Goal: Task Accomplishment & Management: Complete application form

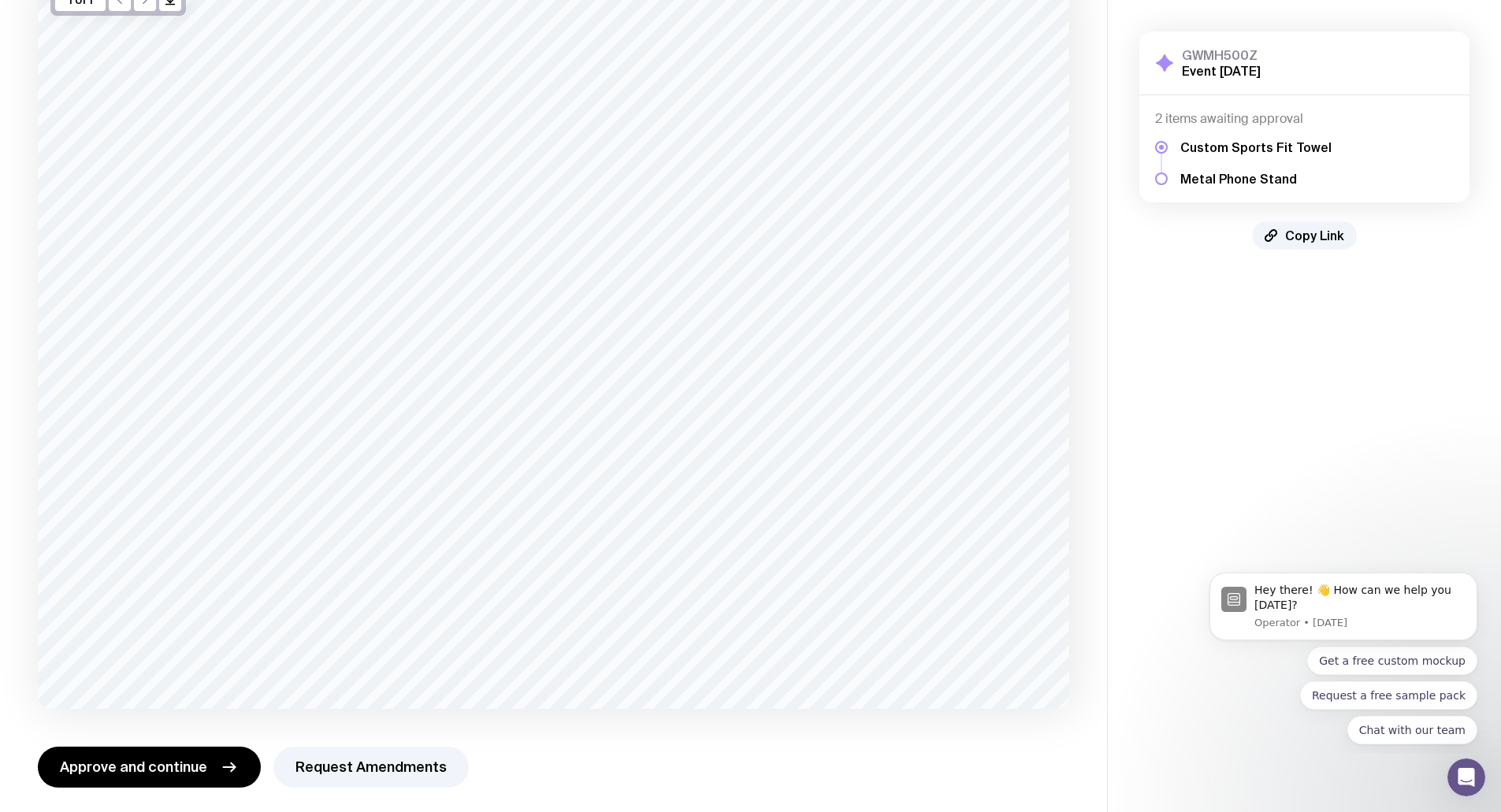
scroll to position [144, 0]
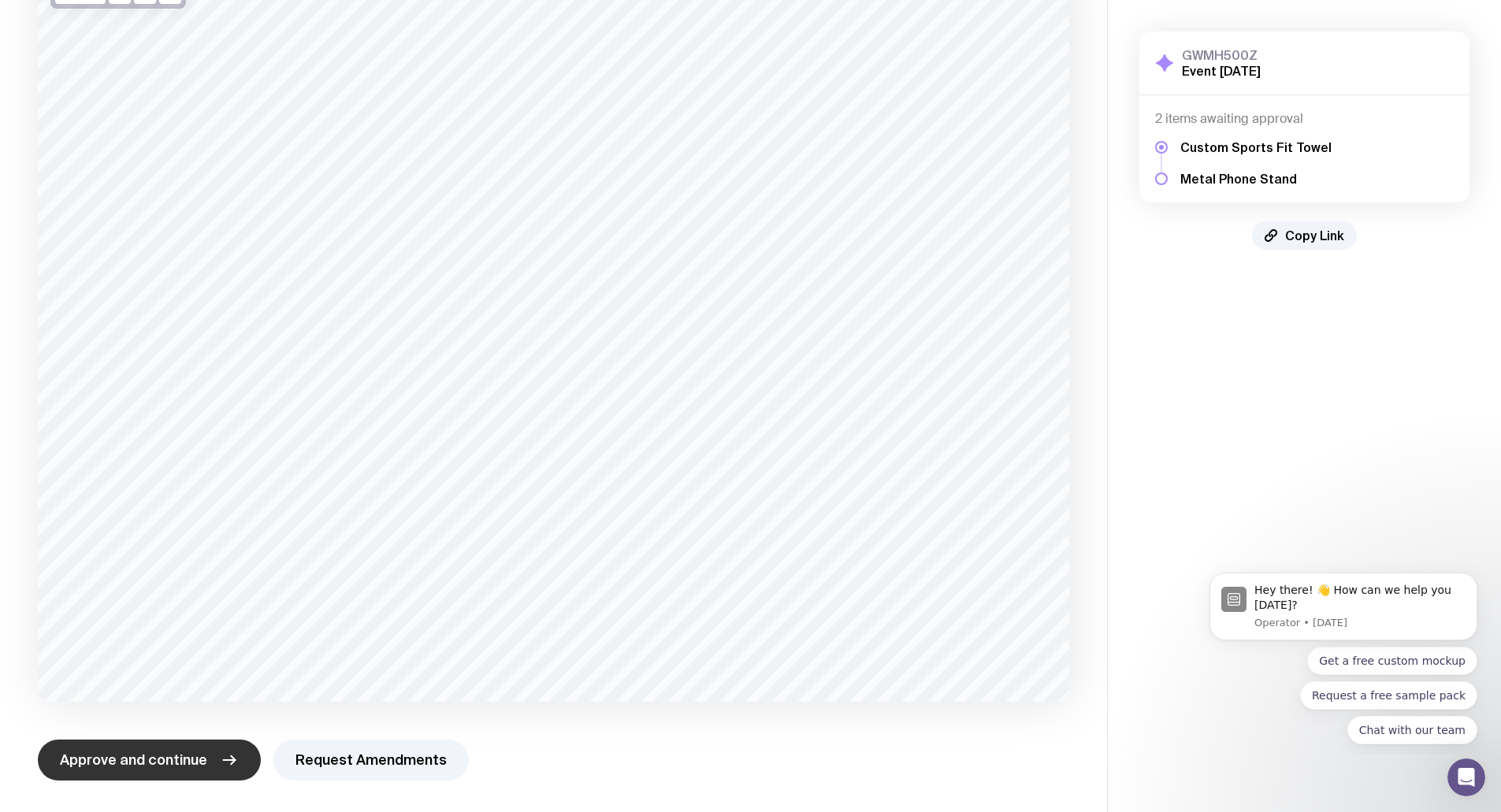
click at [174, 757] on span "Approve and continue" at bounding box center [133, 760] width 147 height 19
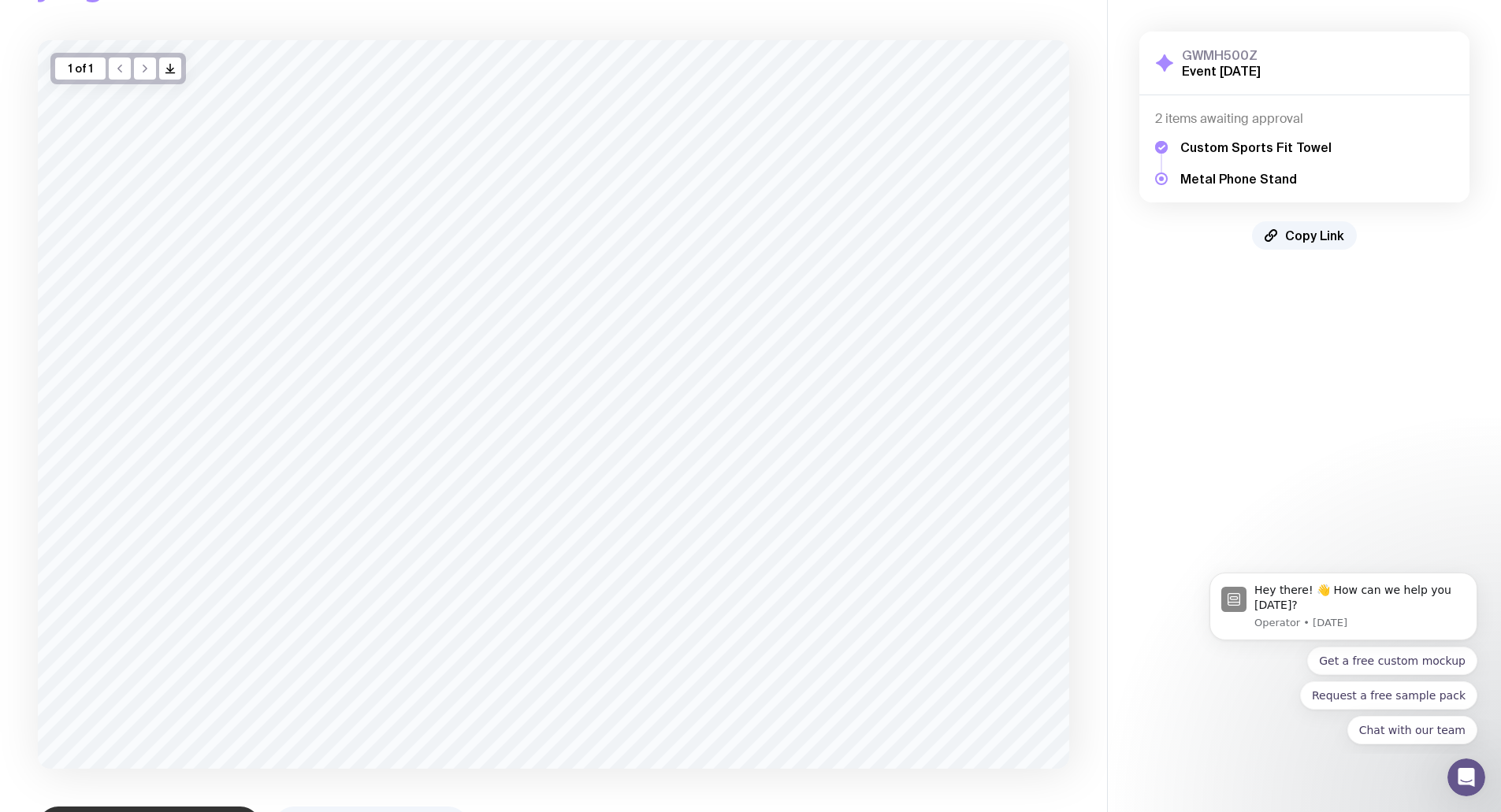
scroll to position [135, 0]
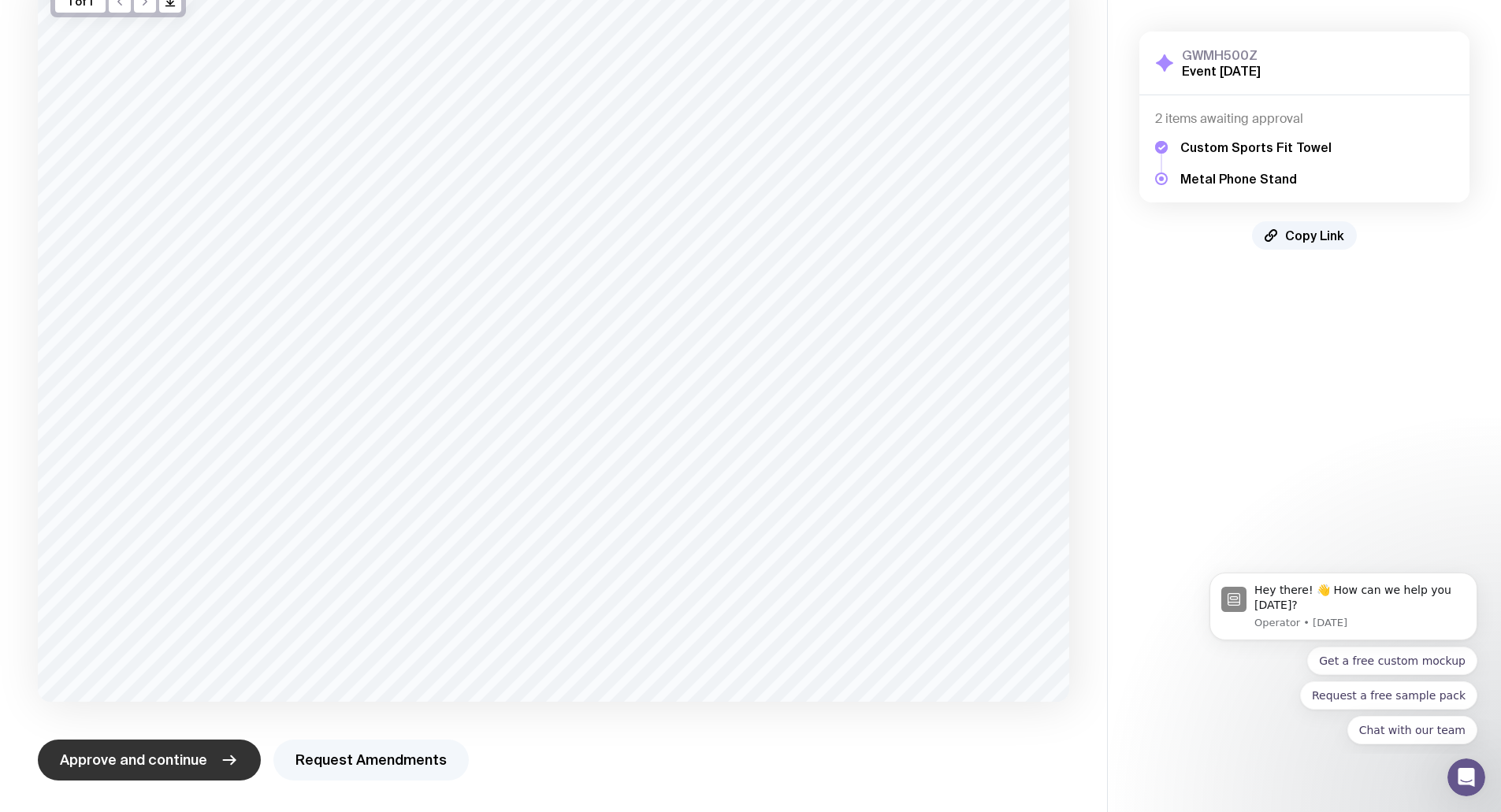
click at [346, 760] on button "Request Amendments" at bounding box center [371, 760] width 196 height 41
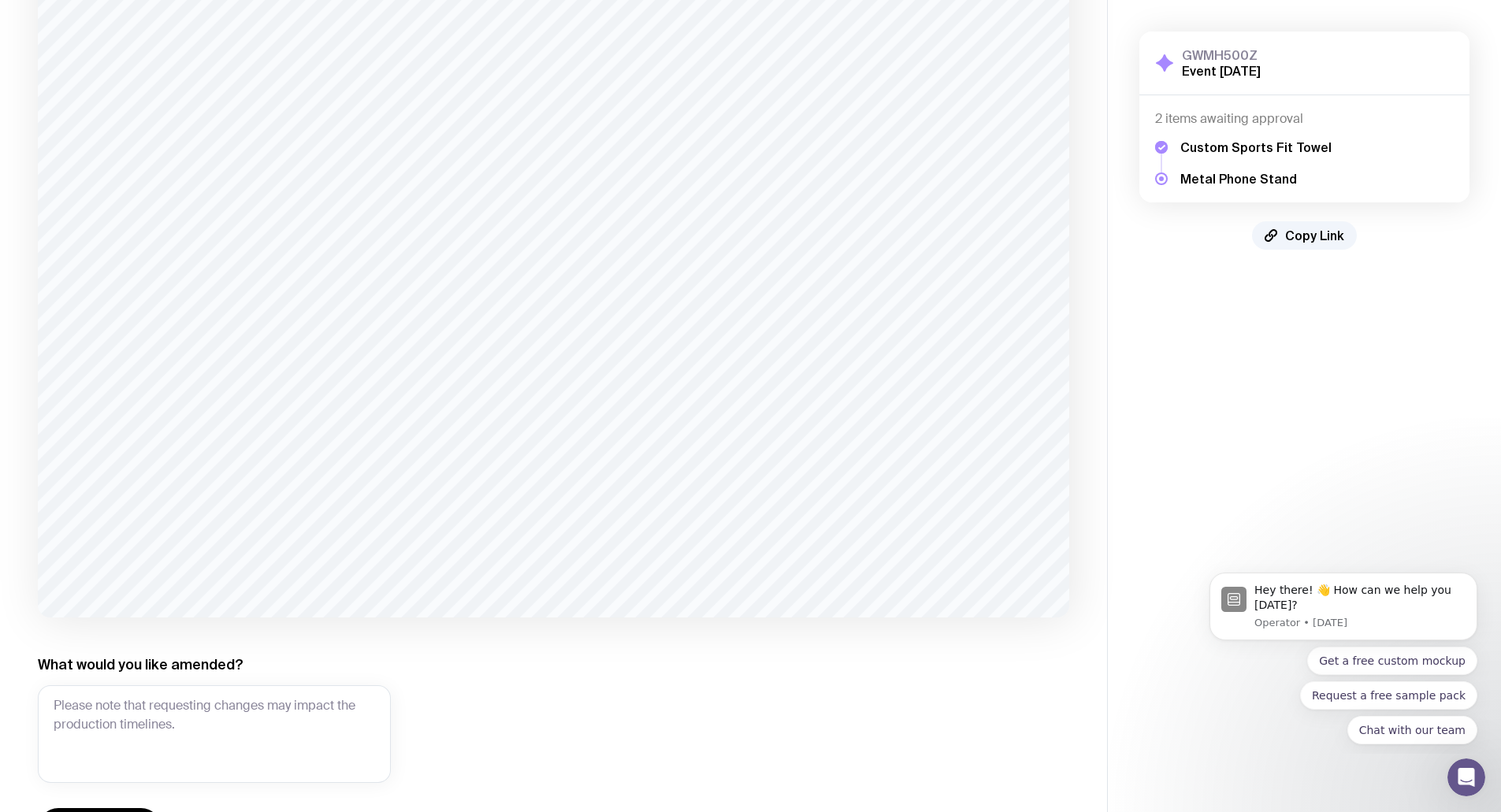
scroll to position [288, 0]
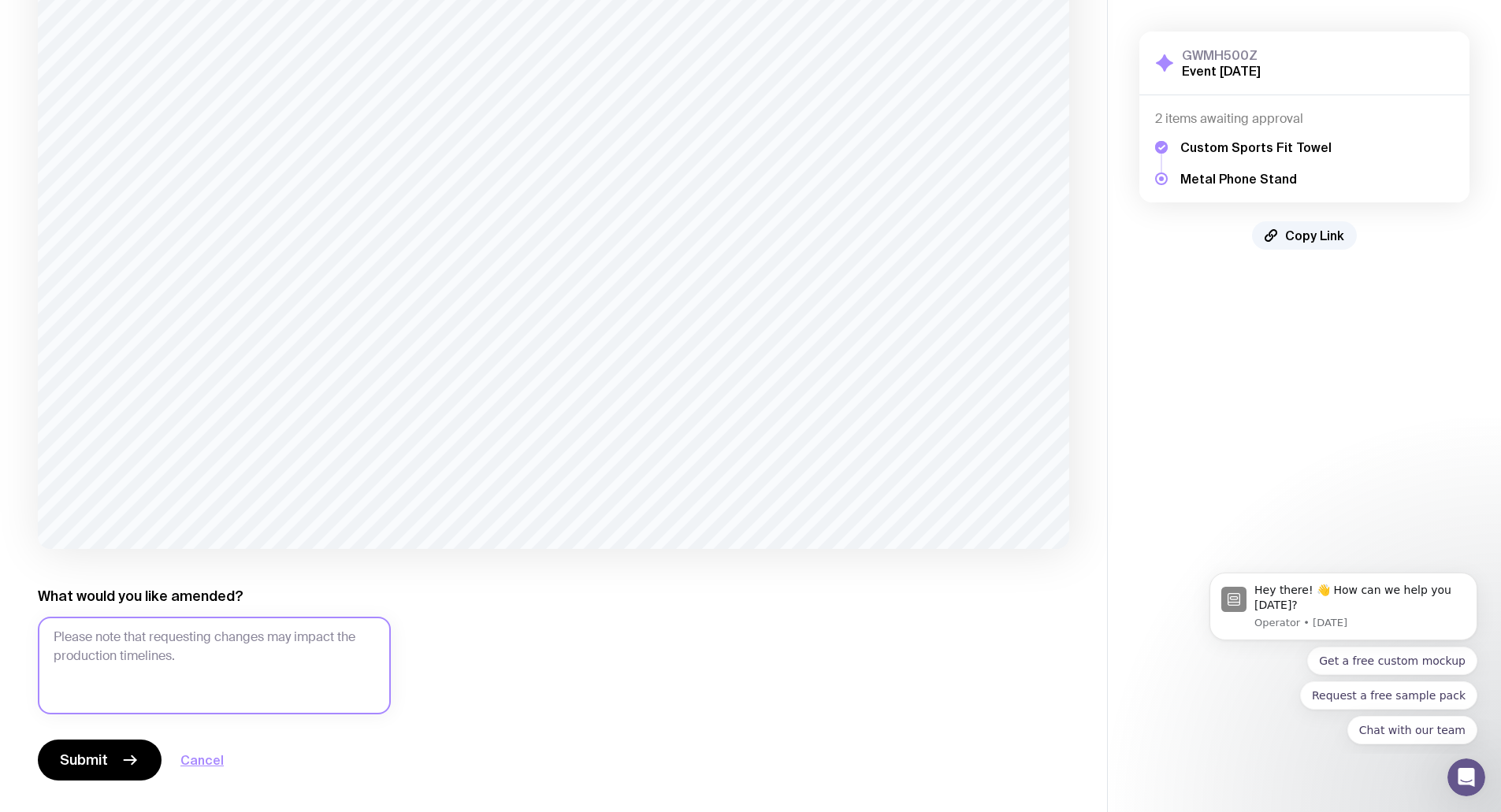
click at [170, 643] on textarea "What would you like amended?" at bounding box center [214, 665] width 353 height 98
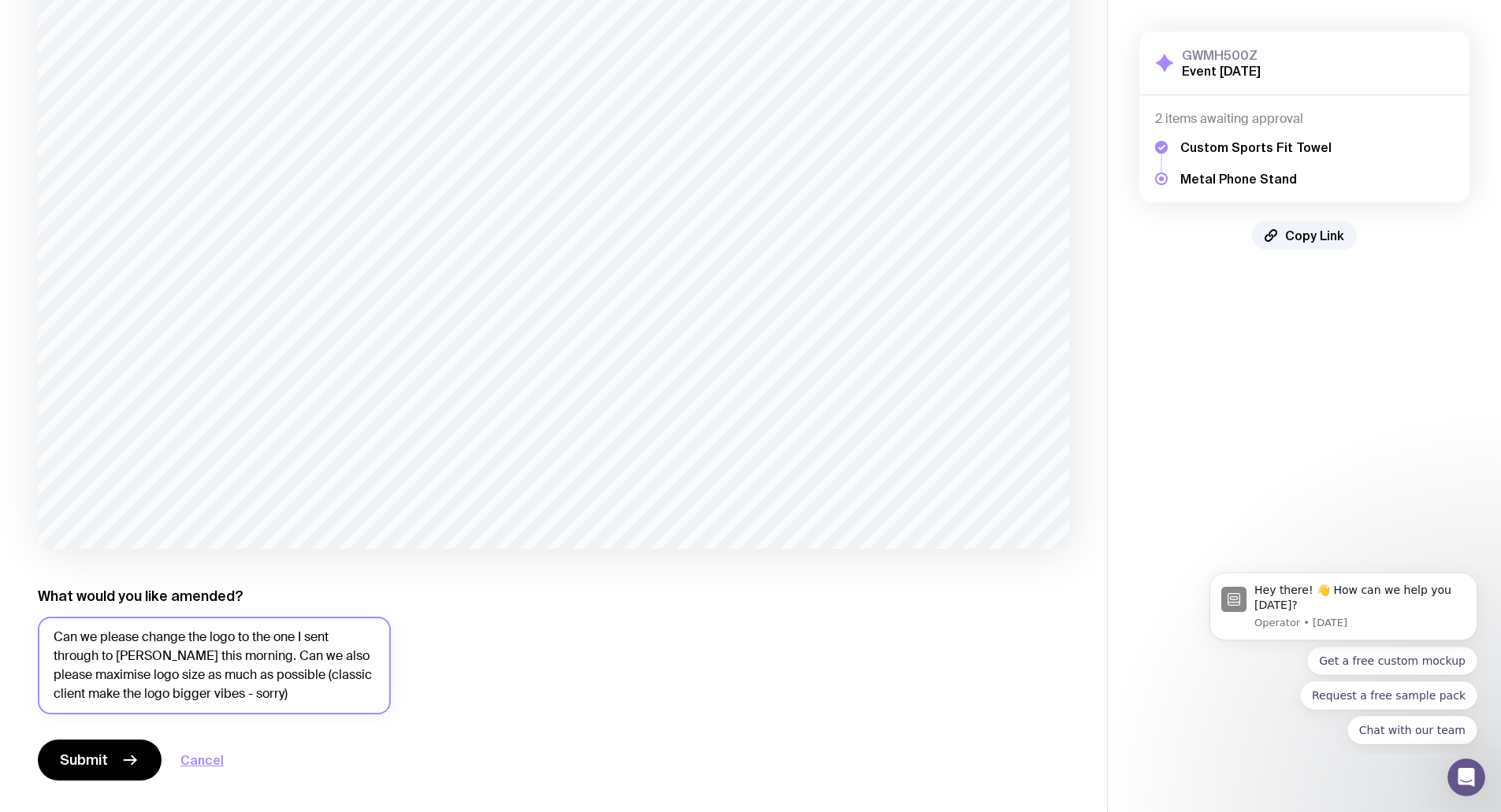
drag, startPoint x: 260, startPoint y: 690, endPoint x: 286, endPoint y: 678, distance: 28.6
click at [286, 678] on textarea "Can we please change the logo to the one I sent through to Brad this morning. C…" at bounding box center [214, 665] width 353 height 98
type textarea "Can we please change the logo to the one I sent through to Brad this morning. C…"
click at [90, 761] on span "Submit" at bounding box center [83, 760] width 48 height 19
